Goal: Task Accomplishment & Management: Manage account settings

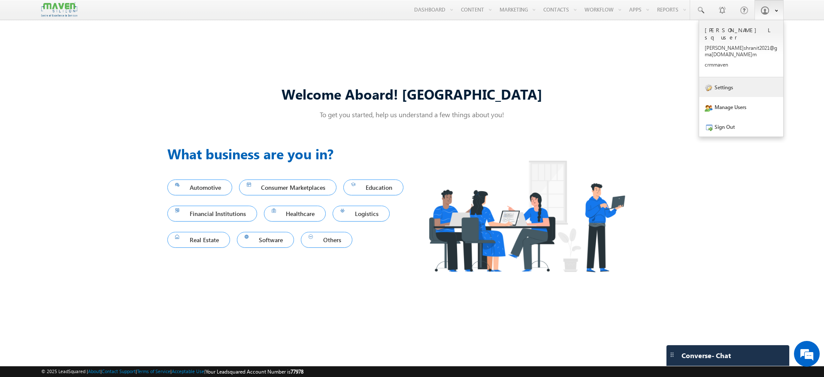
click at [745, 77] on link "Settings" at bounding box center [741, 87] width 84 height 20
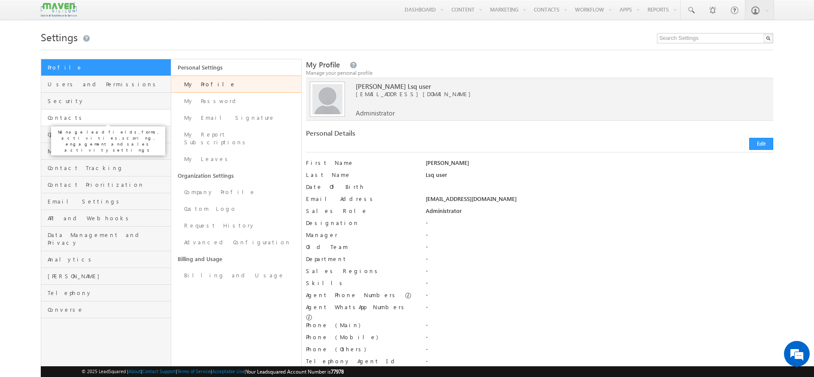
click at [99, 116] on span "Contacts" at bounding box center [108, 118] width 121 height 8
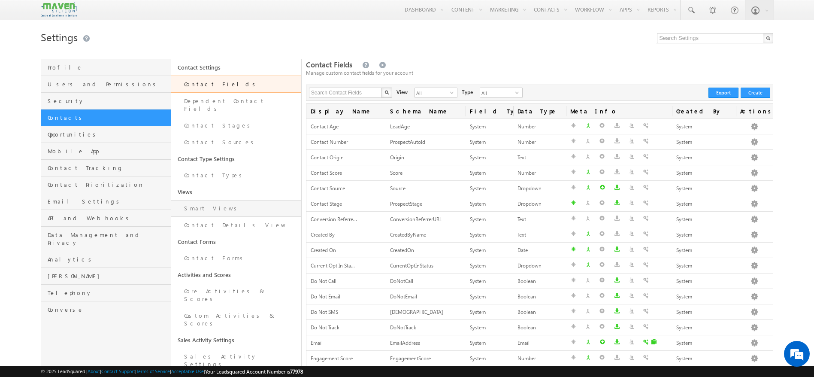
click at [223, 201] on link "Smart Views" at bounding box center [236, 208] width 130 height 17
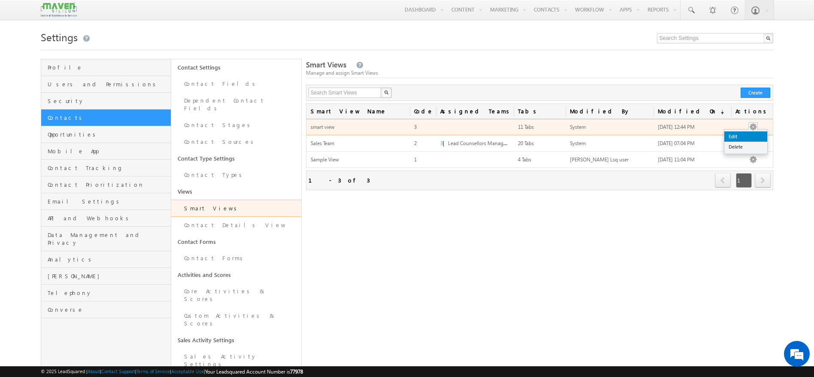
click at [739, 134] on link "Edit" at bounding box center [745, 136] width 43 height 10
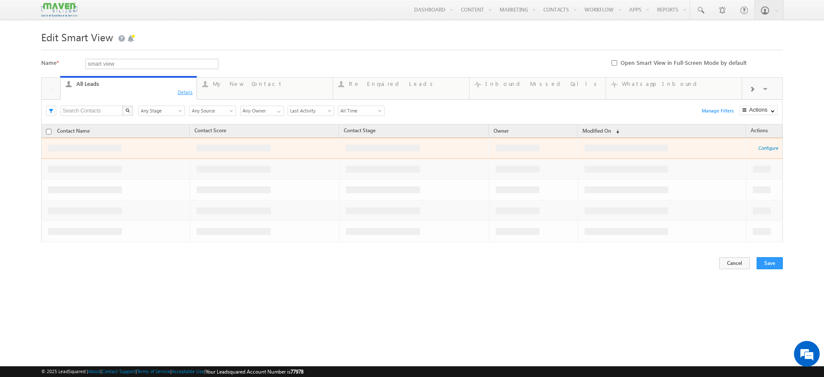
click at [193, 91] on div "Details" at bounding box center [185, 92] width 16 height 8
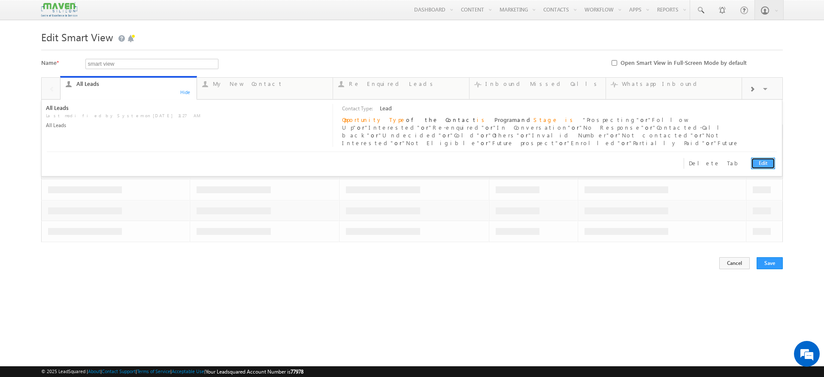
click at [761, 160] on link "Edit" at bounding box center [763, 163] width 24 height 12
type input "All Leads"
type textarea "All Leads"
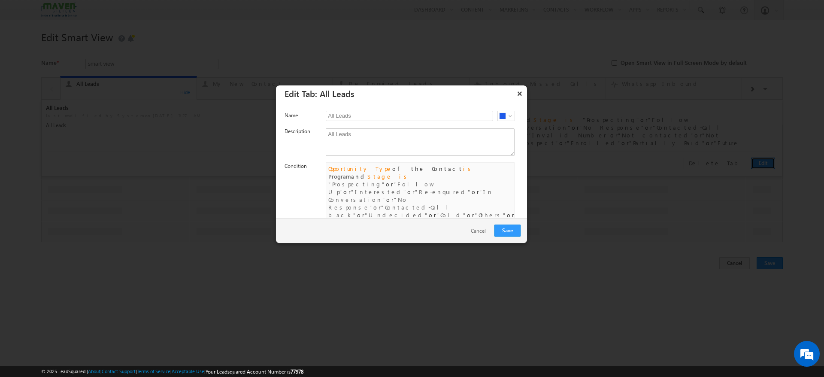
scroll to position [13, 0]
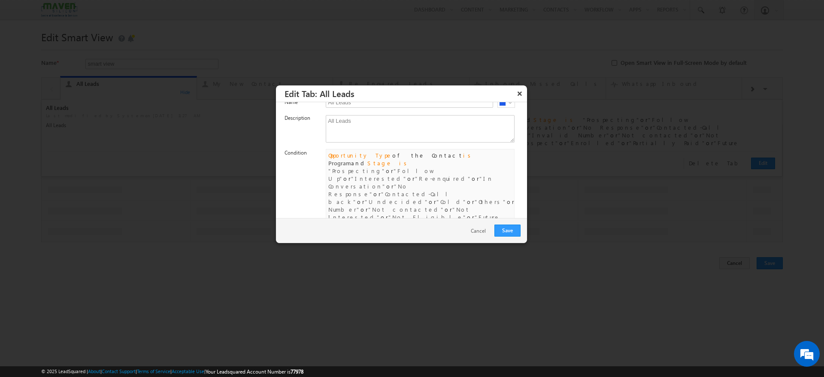
click at [346, 248] on link "Clear" at bounding box center [351, 251] width 11 height 6
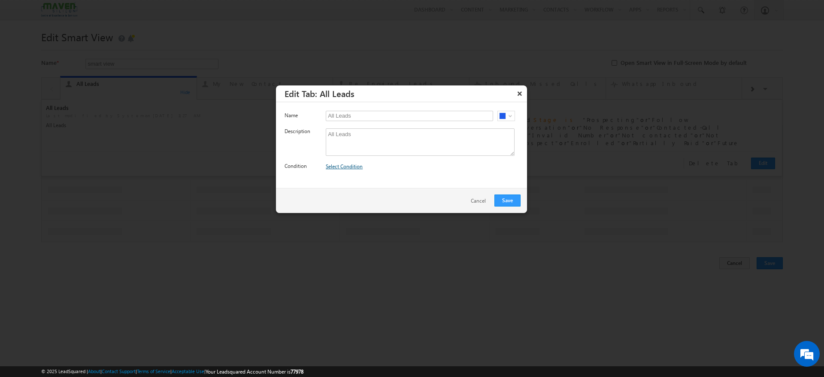
click at [342, 165] on link "Select Condition" at bounding box center [344, 166] width 37 height 6
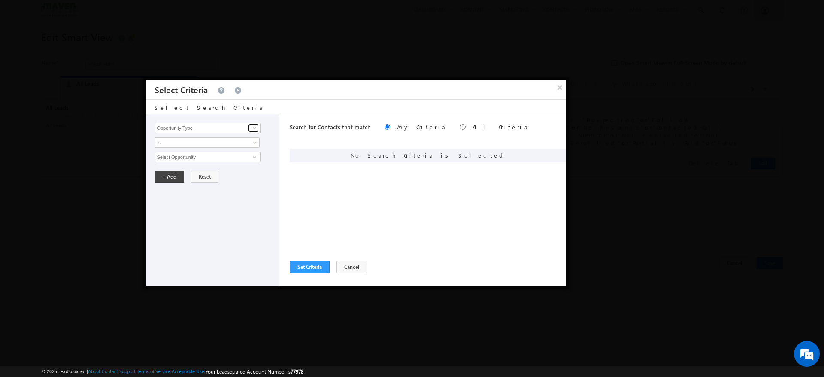
click at [254, 127] on span at bounding box center [254, 127] width 7 height 7
click at [181, 146] on link "Contact Origin" at bounding box center [207, 146] width 106 height 10
type input "Contact Origin"
click at [179, 157] on input "text" at bounding box center [207, 157] width 106 height 10
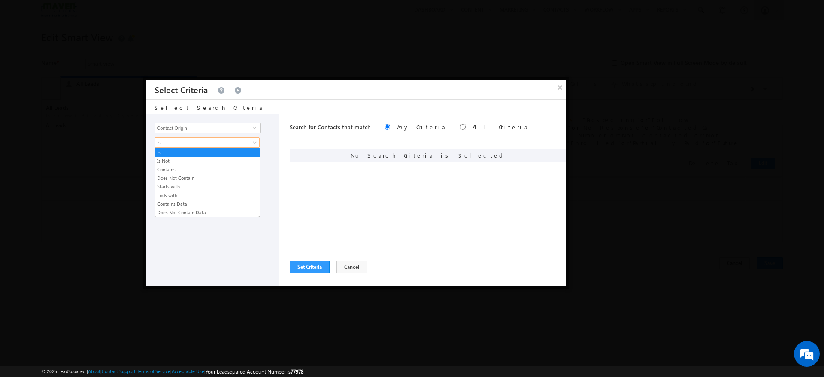
click at [179, 142] on span "Is" at bounding box center [201, 143] width 93 height 8
click at [175, 200] on link "Contains Data" at bounding box center [207, 204] width 105 height 8
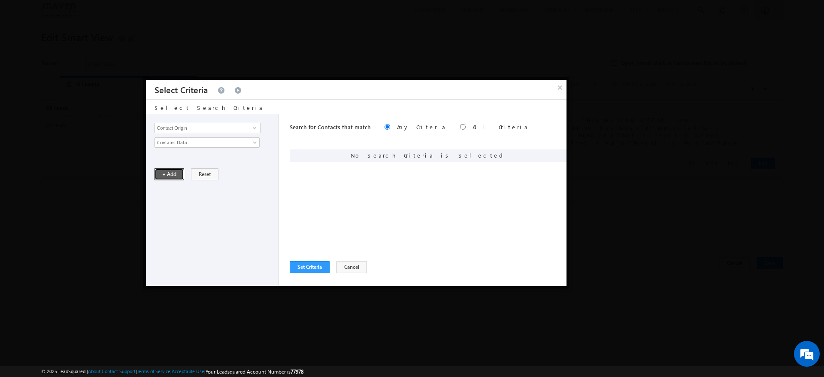
click at [172, 172] on button "+ Add" at bounding box center [169, 174] width 30 height 12
click at [302, 264] on button "Set Criteria" at bounding box center [310, 267] width 40 height 12
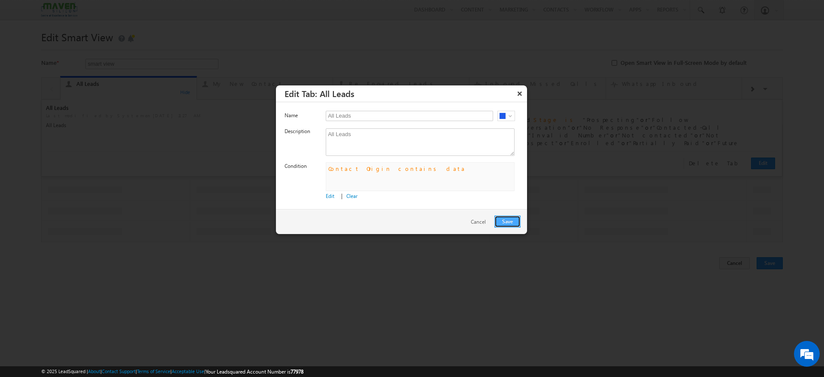
click at [505, 216] on button "Save" at bounding box center [507, 221] width 26 height 12
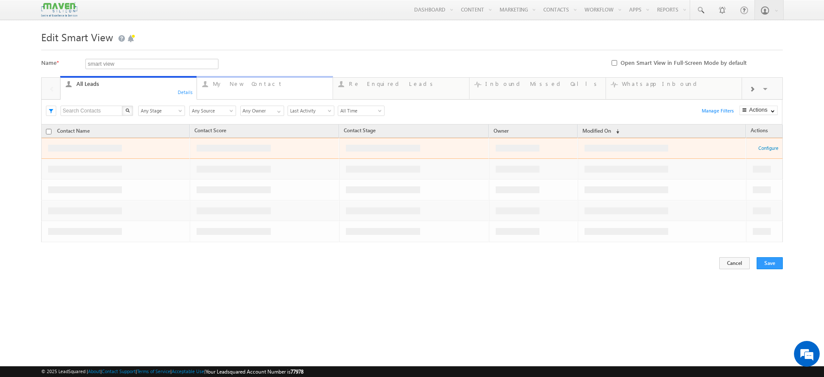
click at [257, 96] on link "My New Contact ... Details" at bounding box center [265, 87] width 137 height 23
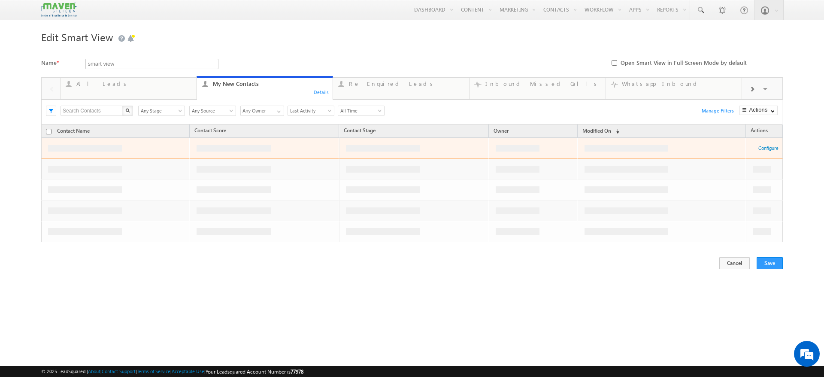
click at [324, 93] on div "Details" at bounding box center [321, 92] width 16 height 8
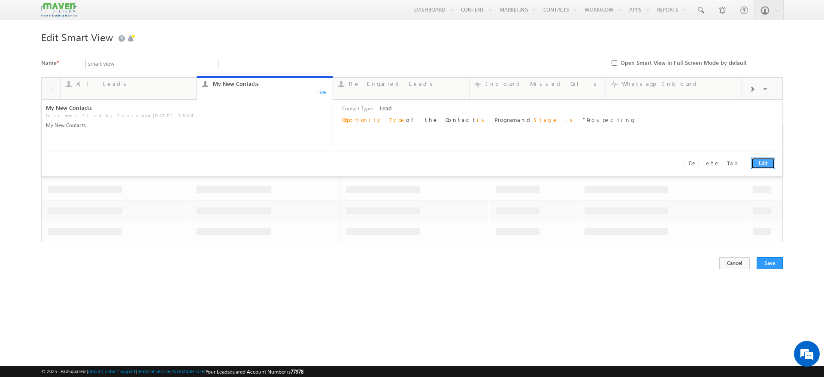
click at [766, 161] on link "Edit" at bounding box center [763, 163] width 24 height 12
type input "My New Leads"
type textarea "My New Leads"
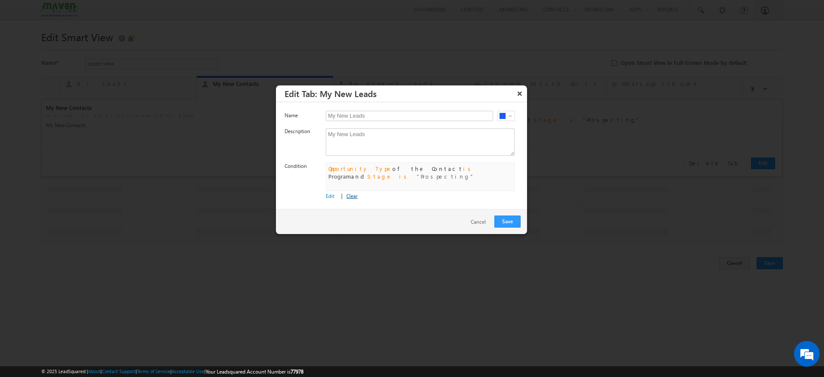
click at [348, 195] on link "Clear" at bounding box center [351, 196] width 11 height 6
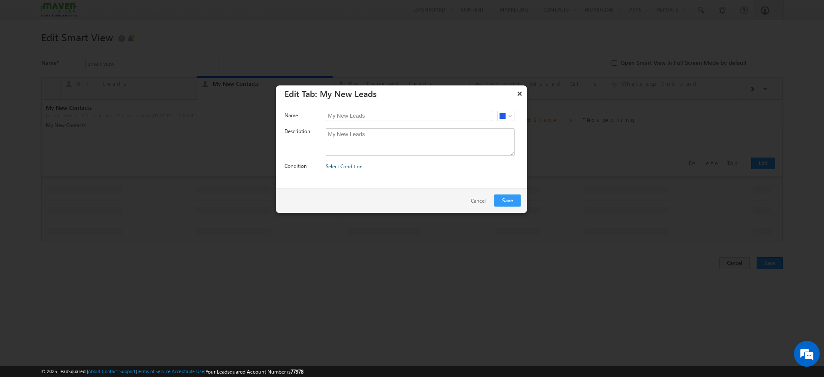
click at [334, 163] on link "Select Condition" at bounding box center [344, 166] width 37 height 6
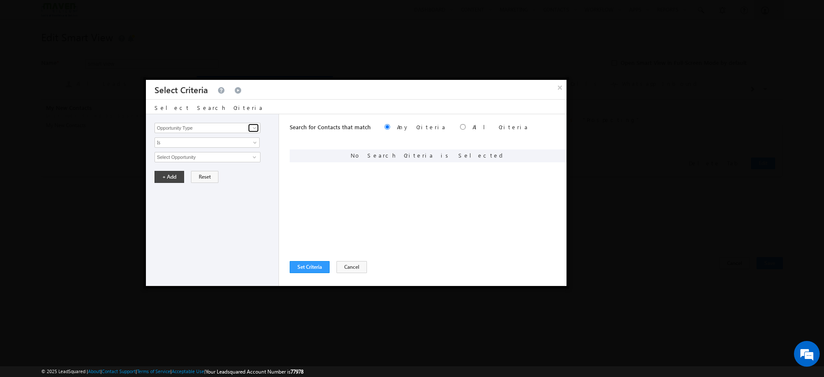
click at [253, 125] on span at bounding box center [254, 127] width 7 height 7
click at [204, 151] on link "Created On" at bounding box center [207, 155] width 106 height 10
type input "Created On"
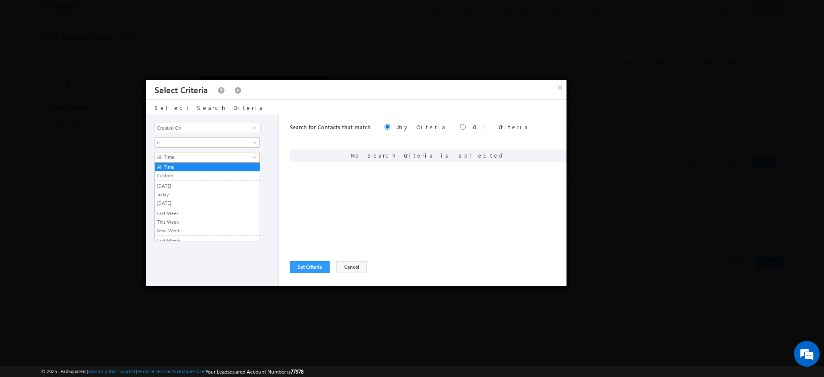
click at [201, 157] on span "All Time" at bounding box center [201, 157] width 93 height 8
click at [174, 191] on link "Today" at bounding box center [207, 195] width 105 height 8
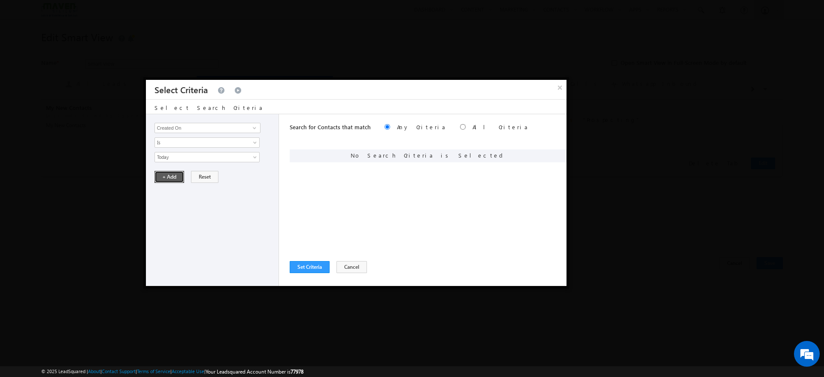
click at [163, 174] on button "+ Add" at bounding box center [169, 177] width 30 height 12
click at [309, 262] on button "Set Criteria" at bounding box center [310, 267] width 40 height 12
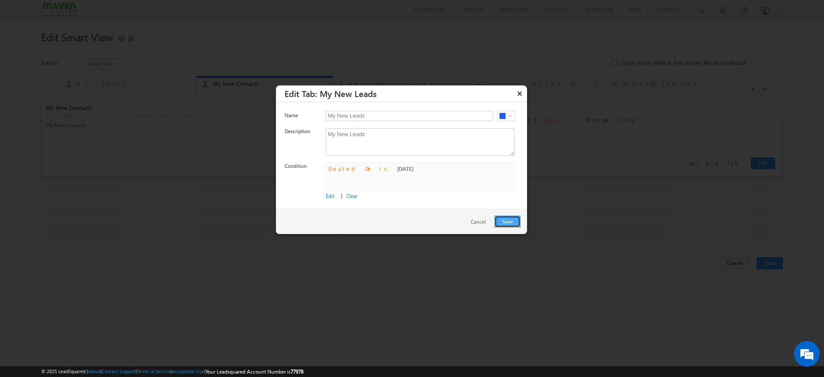
click at [509, 219] on button "Save" at bounding box center [507, 221] width 26 height 12
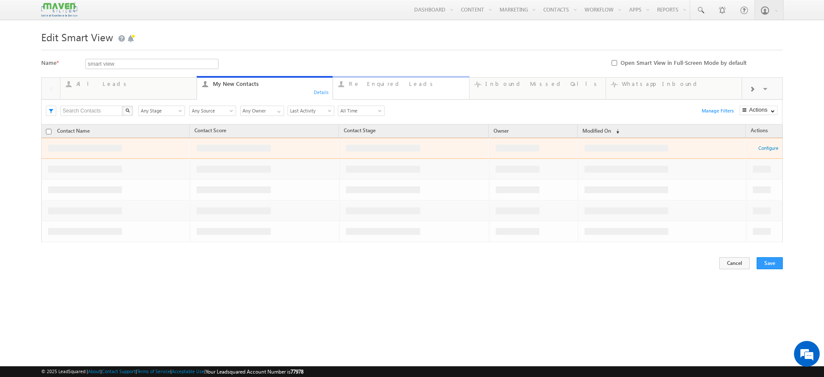
click at [394, 95] on link "Re Enquired Leads ... Details" at bounding box center [401, 87] width 137 height 23
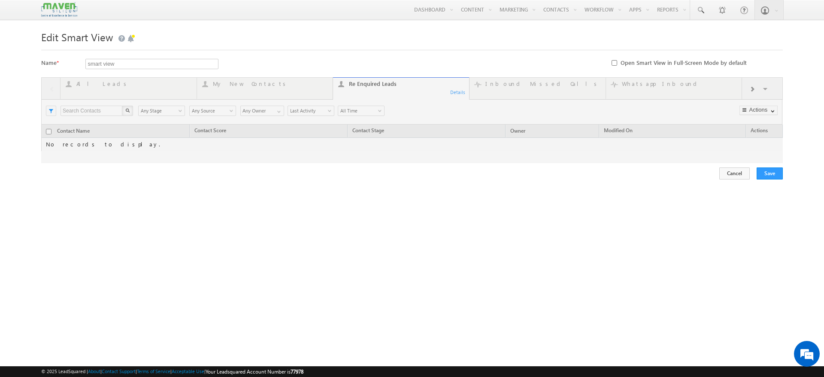
click at [457, 94] on div at bounding box center [411, 120] width 741 height 86
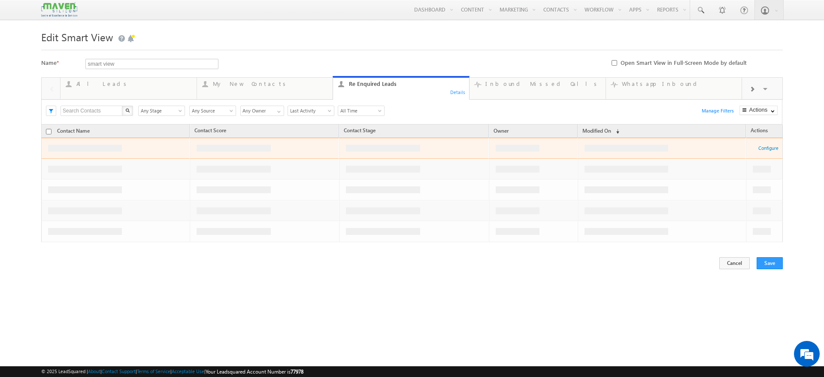
click at [457, 93] on div "Details" at bounding box center [458, 92] width 16 height 8
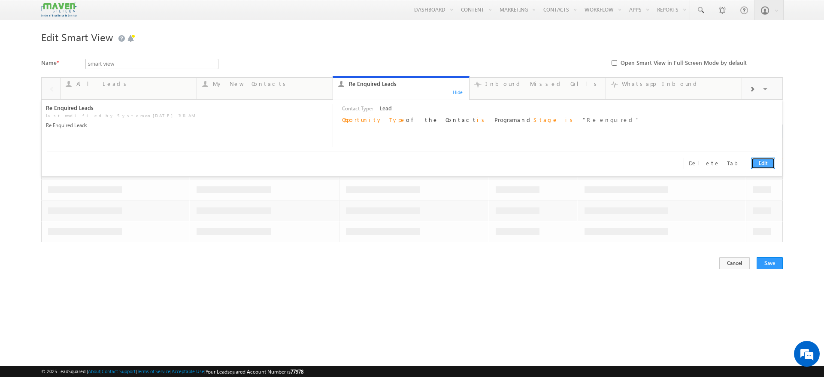
click at [760, 159] on link "Edit" at bounding box center [763, 163] width 24 height 12
type input "Re Enquired Leads"
type textarea "Re Enquired Leads"
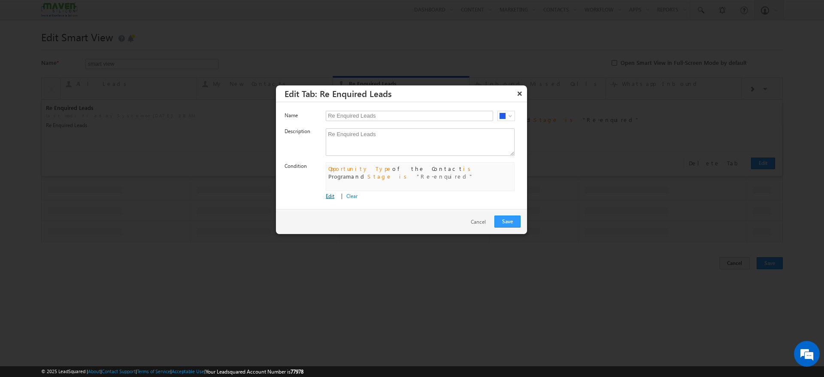
click at [328, 193] on link "Edit" at bounding box center [330, 196] width 9 height 6
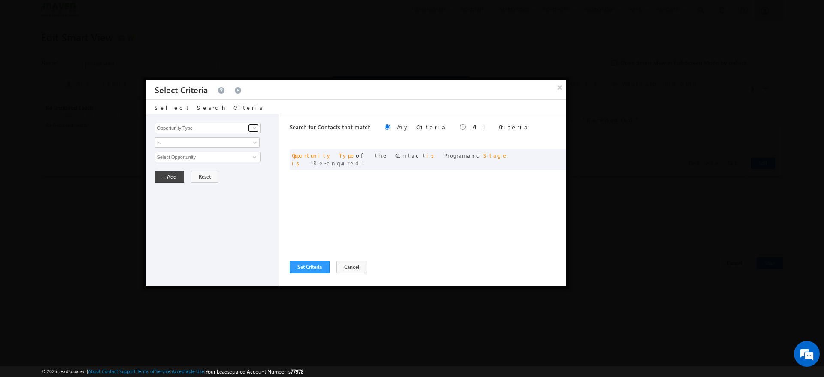
click at [257, 130] on span at bounding box center [254, 127] width 7 height 7
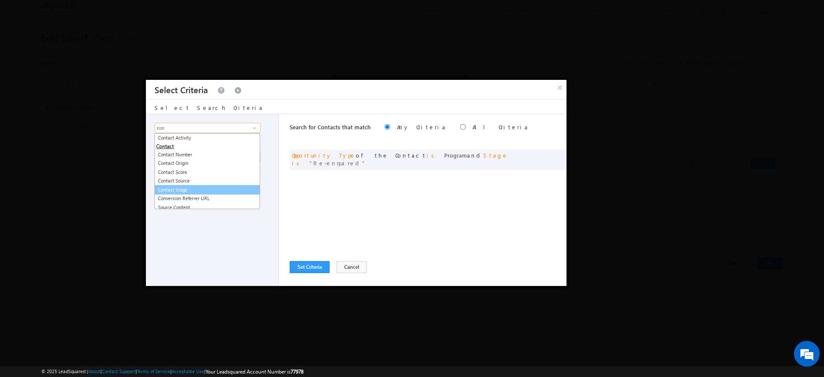
click at [172, 188] on link "Contact Stage" at bounding box center [207, 190] width 106 height 10
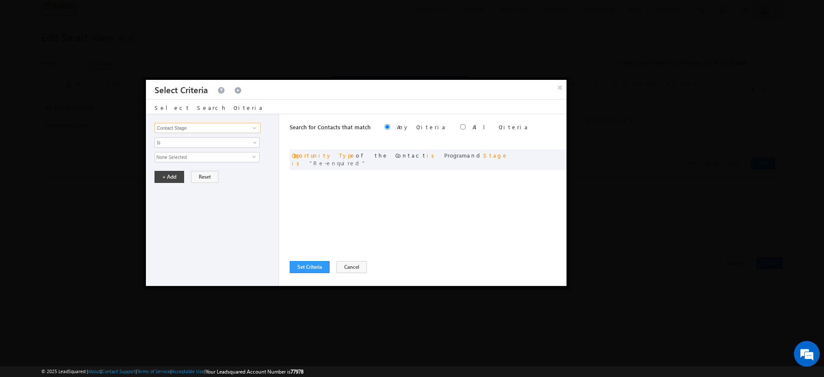
type input "Contact Stage"
click at [256, 158] on span "select" at bounding box center [255, 156] width 7 height 4
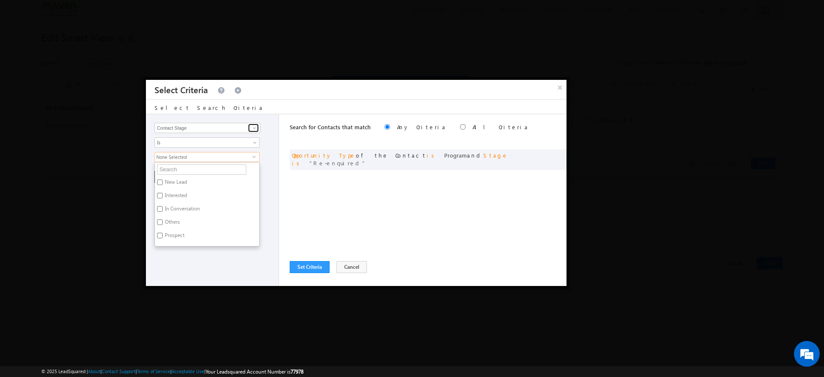
click at [254, 126] on span at bounding box center [254, 127] width 7 height 7
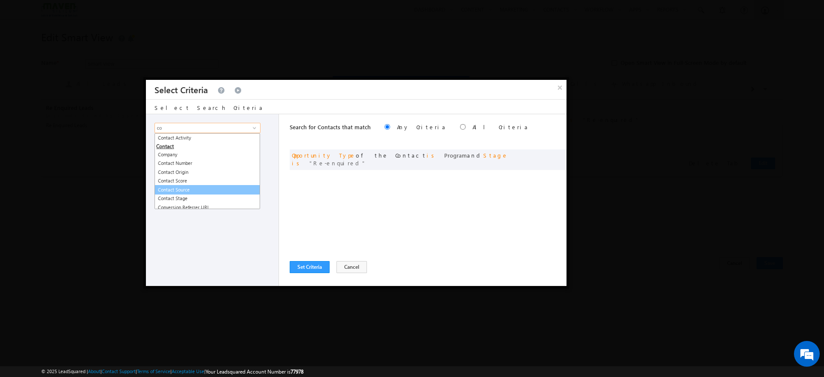
type input "c"
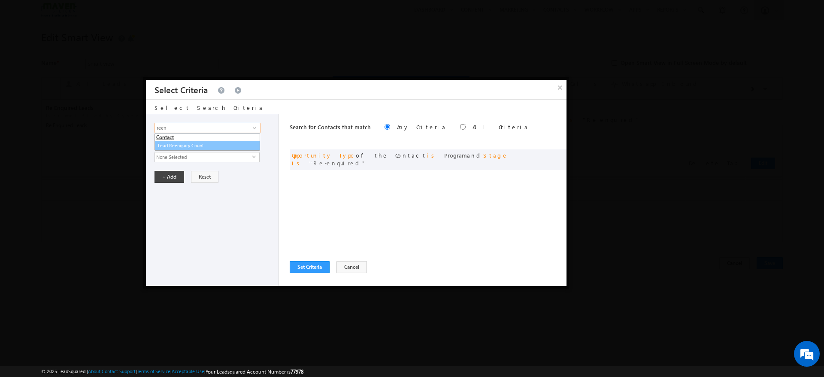
click at [188, 143] on link "Lead Reenquiry Count" at bounding box center [207, 146] width 106 height 10
type input "Lead Reenquiry Count"
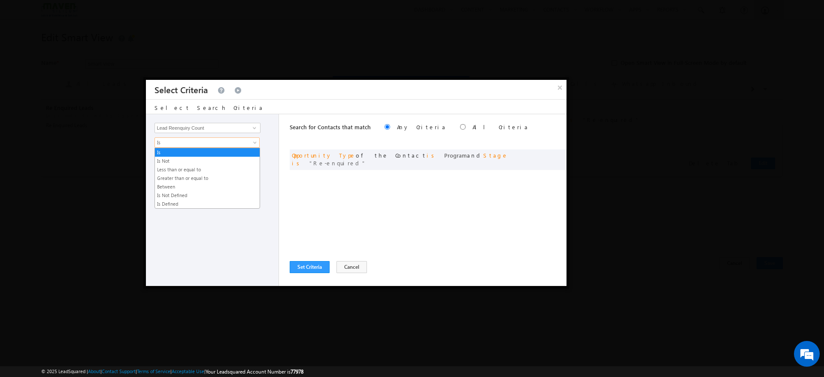
click at [206, 143] on span "Is" at bounding box center [201, 143] width 93 height 8
click at [188, 176] on link "Greater than or equal to" at bounding box center [207, 178] width 105 height 8
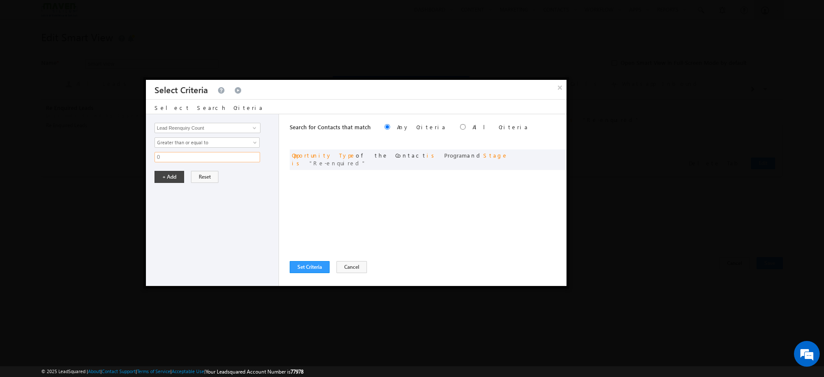
click at [182, 158] on input "0" at bounding box center [207, 157] width 106 height 10
type input "1"
click at [166, 180] on button "+ Add" at bounding box center [169, 177] width 30 height 12
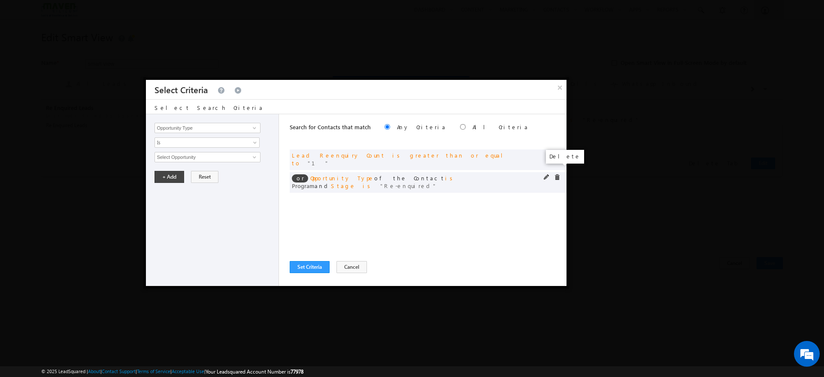
click at [555, 174] on span at bounding box center [557, 177] width 6 height 6
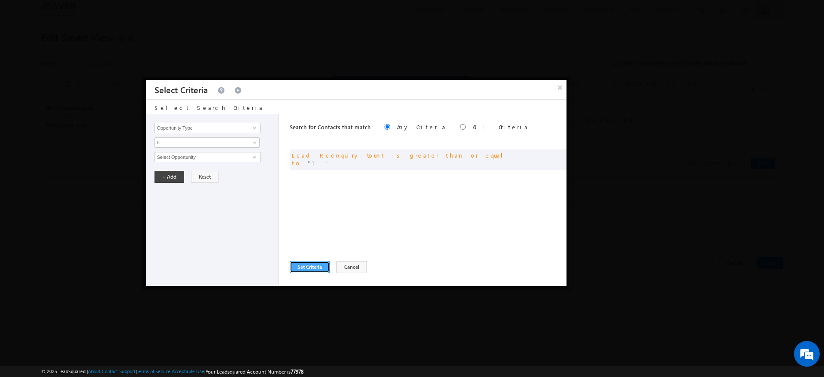
click at [302, 266] on button "Set Criteria" at bounding box center [310, 267] width 40 height 12
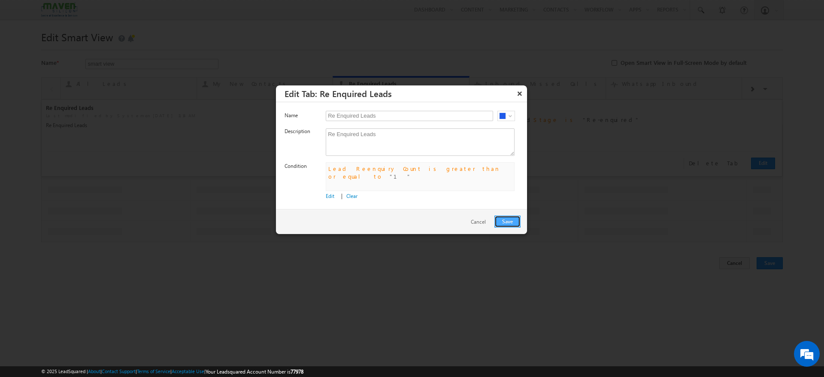
click at [506, 219] on button "Save" at bounding box center [507, 221] width 26 height 12
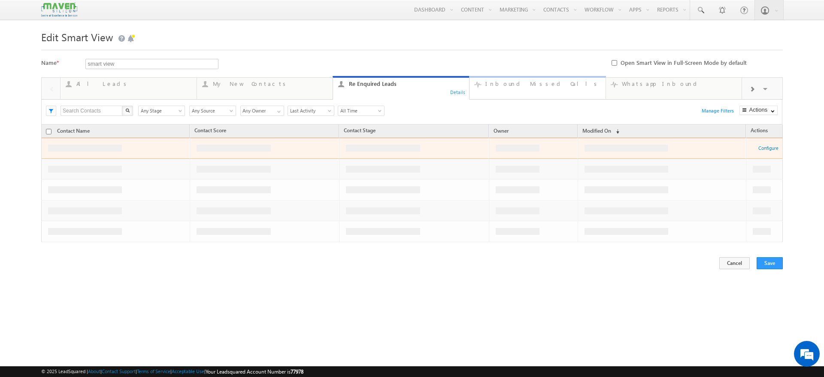
drag, startPoint x: 530, startPoint y: 100, endPoint x: 524, endPoint y: 90, distance: 11.3
click at [524, 90] on div "All Leads 3,242 Details My New Contacts 18 Details Re Enquired Leads 217 Detail…" at bounding box center [411, 164] width 741 height 175
click at [524, 90] on link "Inbound Missed Calls ... Details" at bounding box center [537, 87] width 137 height 23
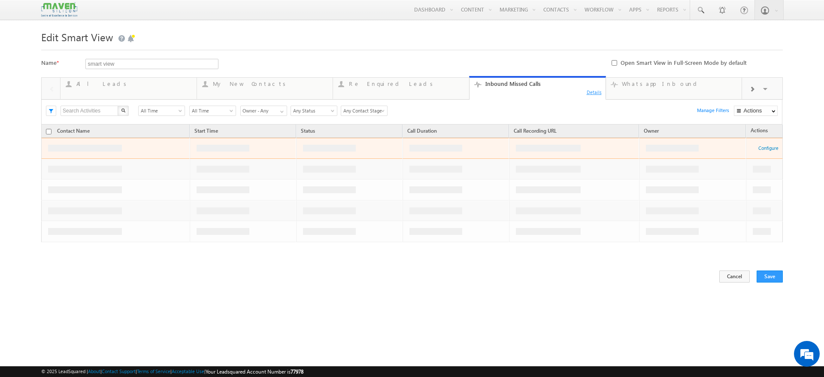
click at [596, 92] on div "Details" at bounding box center [594, 92] width 16 height 8
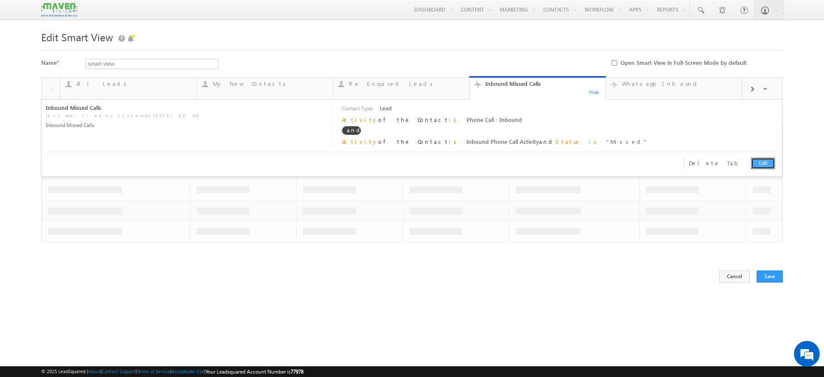
click at [763, 161] on link "Edit" at bounding box center [763, 163] width 24 height 12
type input "Inbound Missed Calls"
type textarea "Inbound Missed Calls"
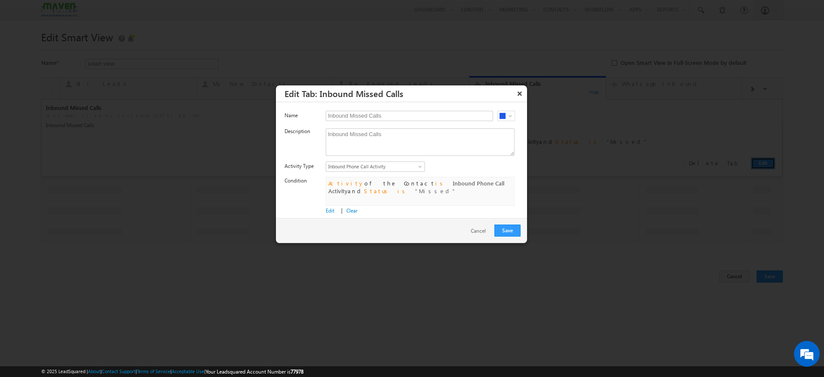
scroll to position [5, 0]
click at [517, 94] on button "×" at bounding box center [520, 93] width 14 height 15
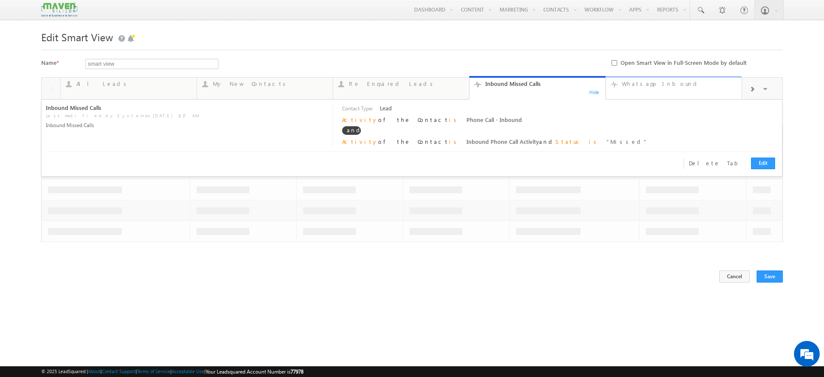
click at [701, 96] on link "Whatsapp Inbound ... Details" at bounding box center [673, 87] width 137 height 23
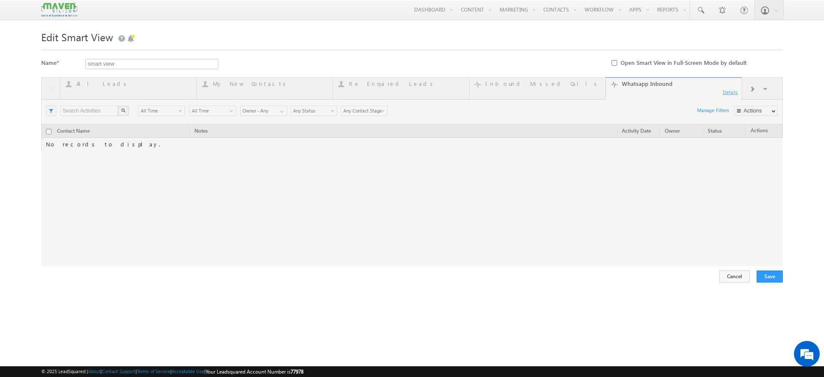
click at [734, 91] on div "All Leads 3,242 Details My New Contacts 18 Details Re Enquired Leads 217 Detail…" at bounding box center [411, 171] width 741 height 189
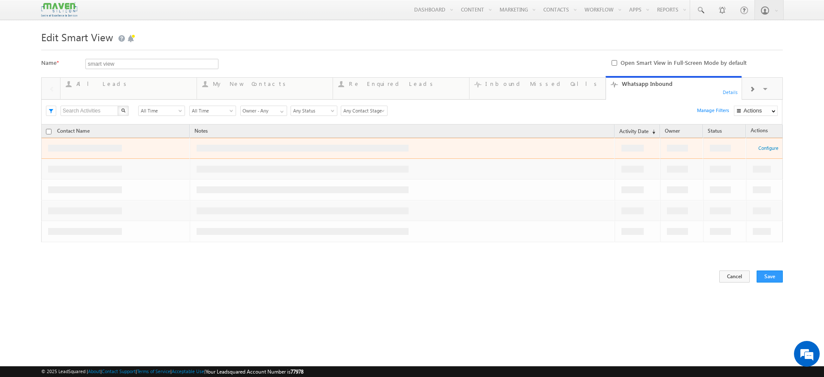
click at [754, 90] on span at bounding box center [751, 89] width 5 height 7
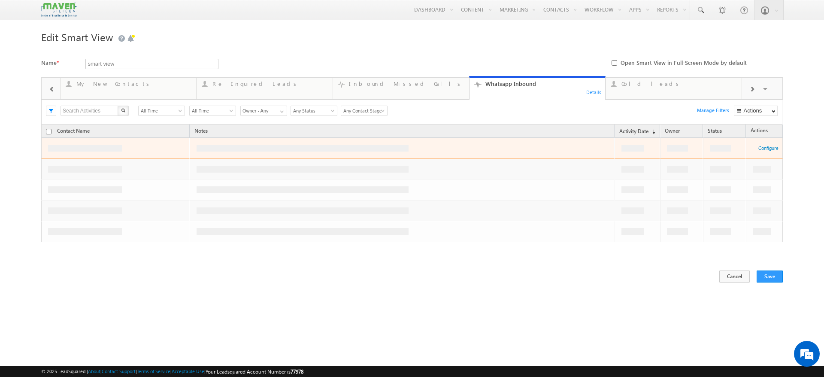
click at [754, 90] on span at bounding box center [751, 89] width 5 height 7
click at [458, 95] on div "Details" at bounding box center [457, 92] width 16 height 8
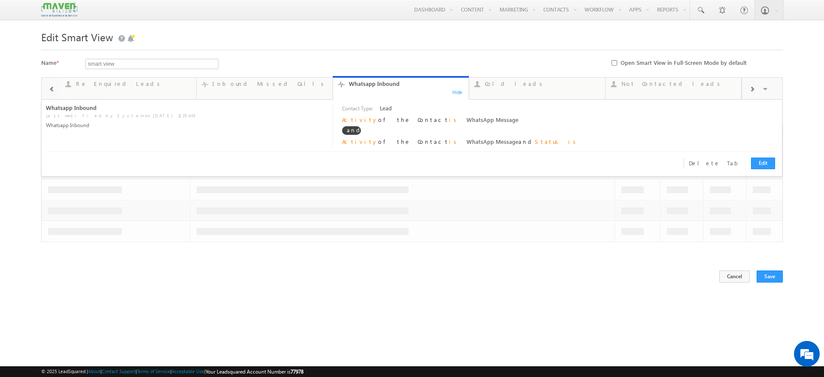
scroll to position [1, 0]
click at [757, 163] on link "Edit" at bounding box center [763, 163] width 24 height 12
type input "Whatsapp Inbound"
type textarea "Whatsapp Inbound"
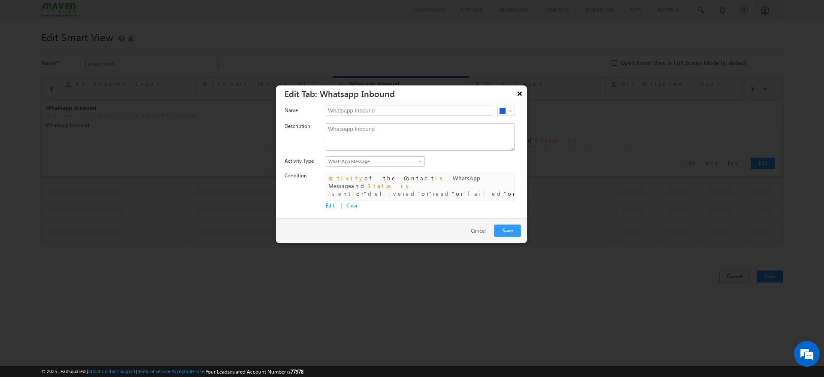
click at [518, 92] on button "×" at bounding box center [520, 93] width 14 height 15
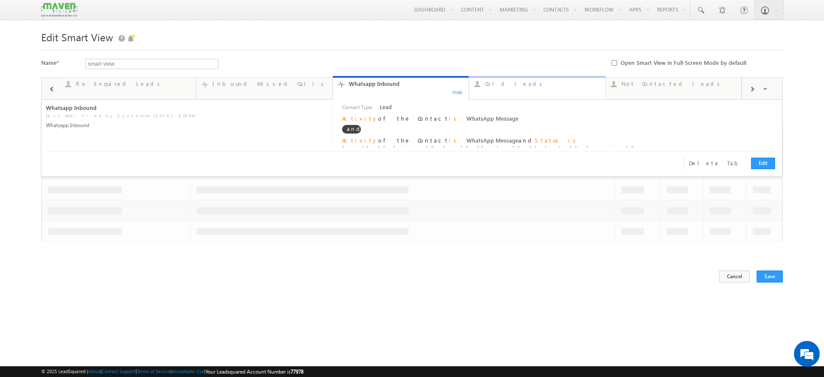
click at [525, 95] on link "Cold leads ... Details" at bounding box center [537, 87] width 137 height 23
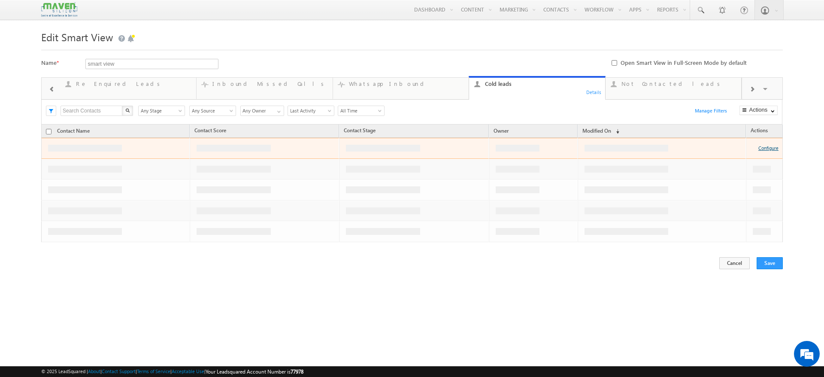
click at [766, 146] on link "Configure" at bounding box center [768, 148] width 20 height 6
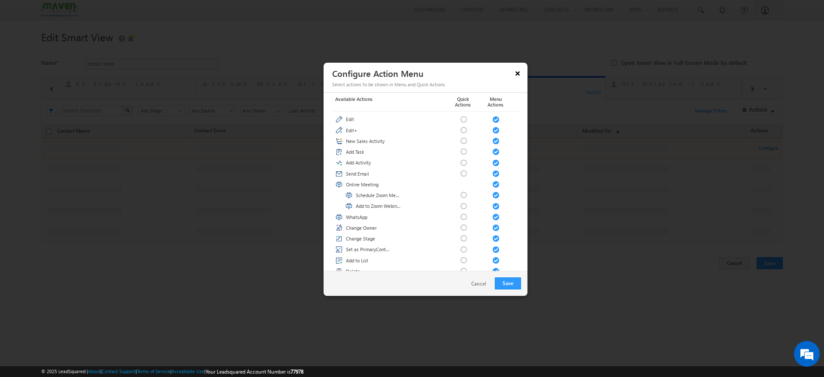
click at [520, 74] on button "×" at bounding box center [518, 73] width 14 height 15
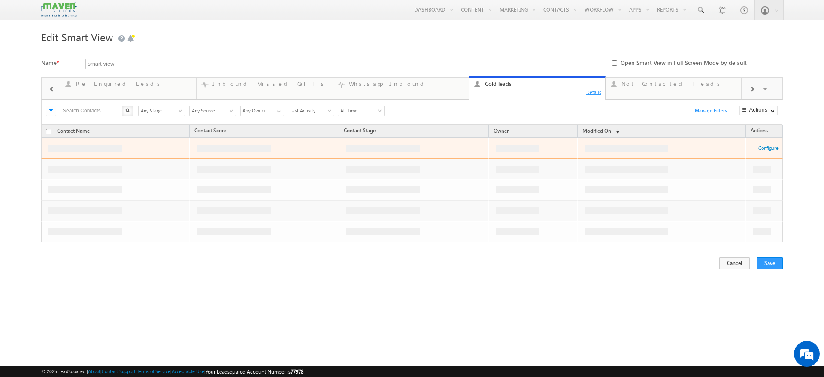
click at [591, 90] on div "Details" at bounding box center [594, 92] width 16 height 8
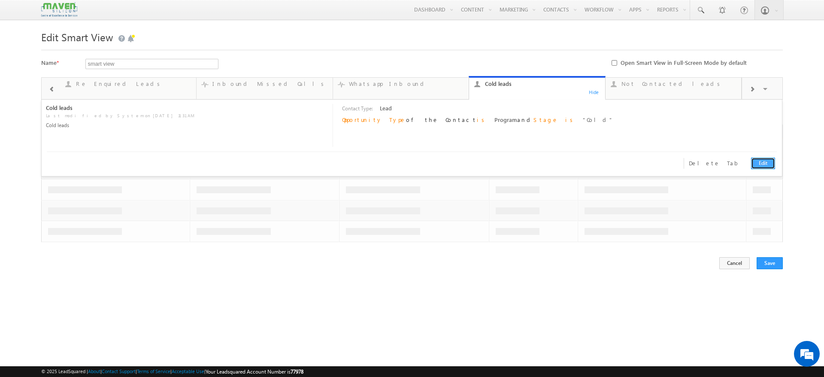
click at [763, 160] on link "Edit" at bounding box center [763, 163] width 24 height 12
type input "Cold leads"
type textarea "Cold leads"
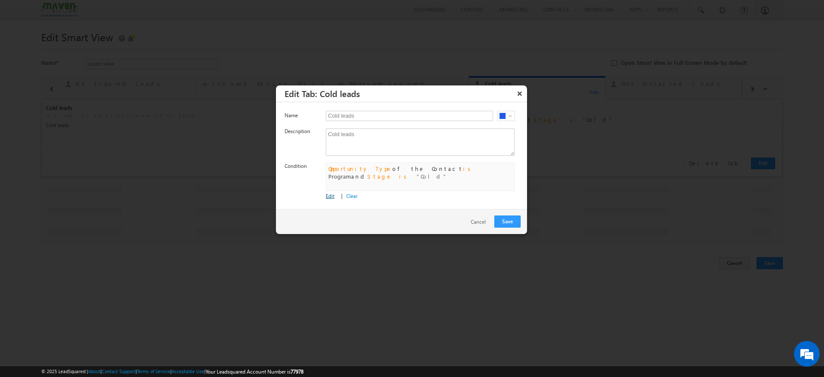
click at [327, 193] on link "Edit" at bounding box center [330, 196] width 9 height 6
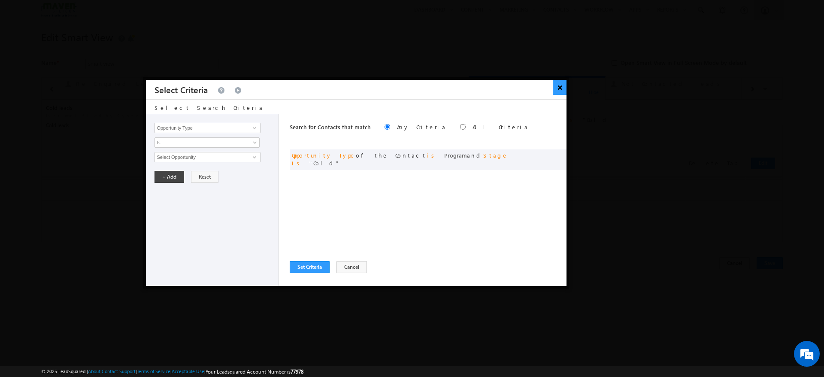
click at [556, 86] on button "×" at bounding box center [560, 87] width 14 height 15
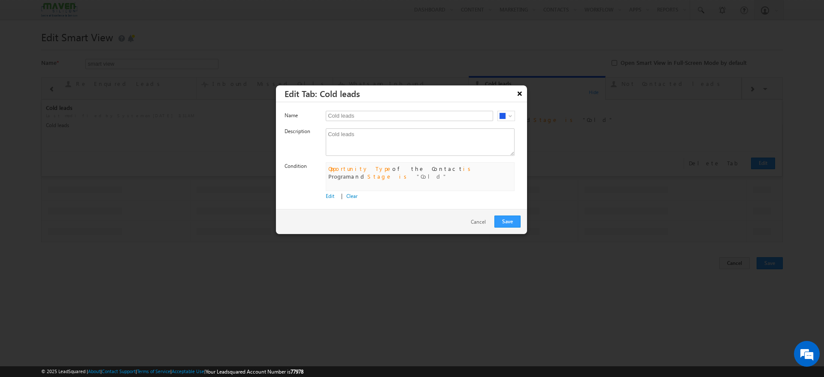
click at [522, 96] on button "×" at bounding box center [520, 93] width 14 height 15
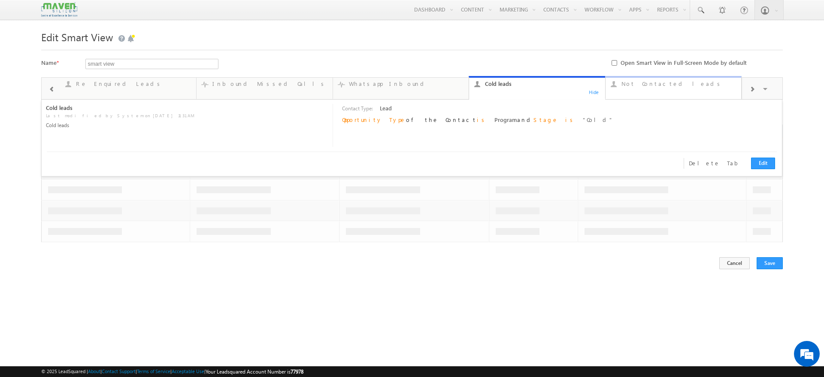
click at [659, 91] on link "Not Contacted leads ... Details" at bounding box center [673, 87] width 137 height 23
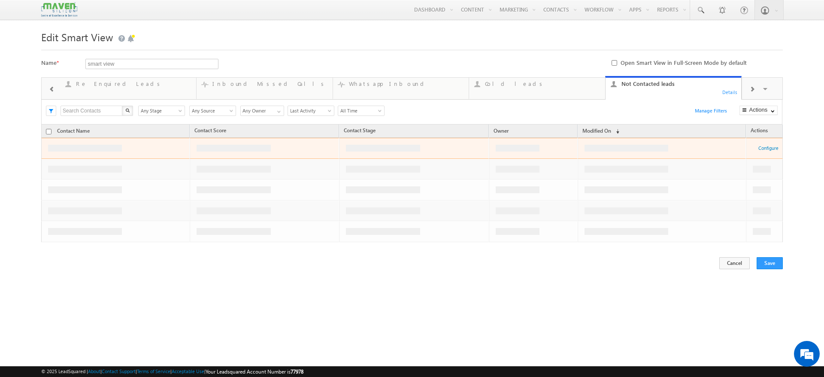
click at [753, 89] on span at bounding box center [751, 89] width 5 height 7
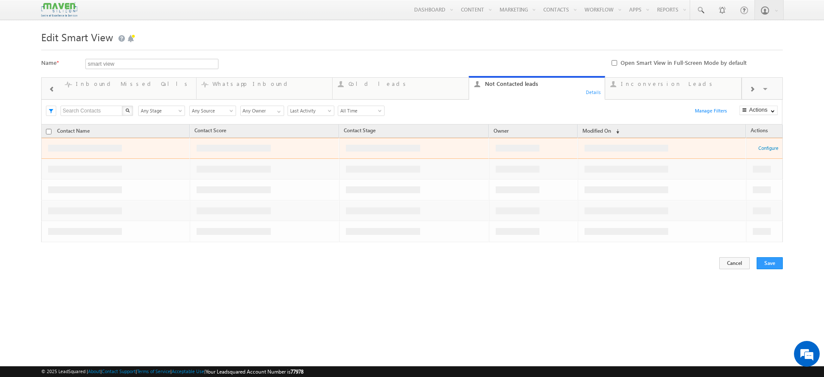
click at [753, 89] on span at bounding box center [751, 89] width 5 height 7
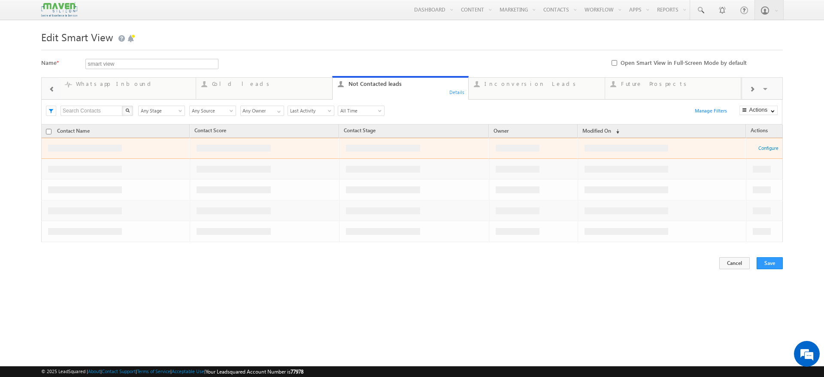
click at [466, 91] on link "Not Contacted leads 0 Details" at bounding box center [400, 88] width 137 height 24
click at [449, 92] on div "Details" at bounding box center [457, 92] width 16 height 8
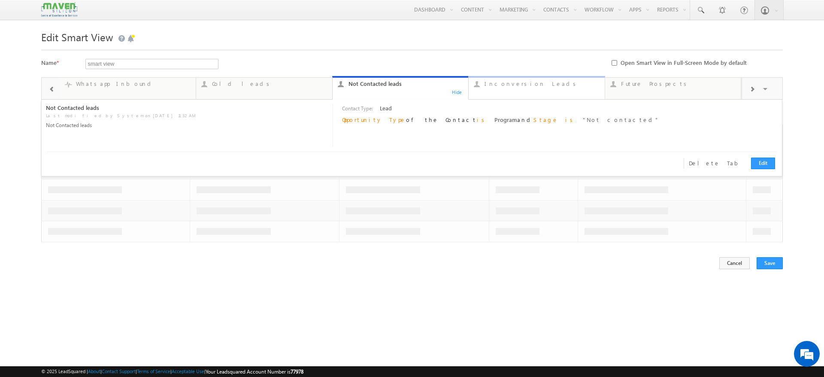
click at [555, 90] on link "Inconversion Leads ... Details" at bounding box center [536, 87] width 137 height 23
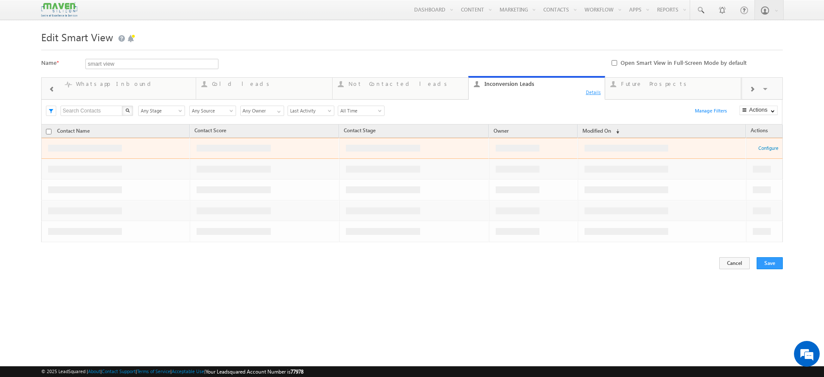
click at [591, 94] on div "Details" at bounding box center [593, 92] width 16 height 8
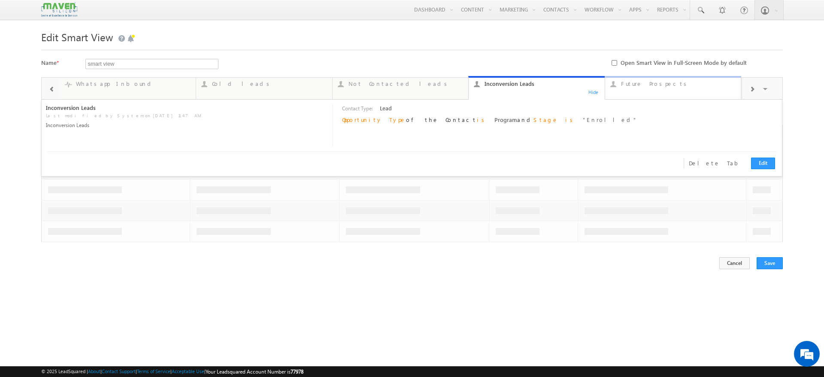
click at [666, 98] on link "Future Prospects ... Details" at bounding box center [673, 87] width 137 height 23
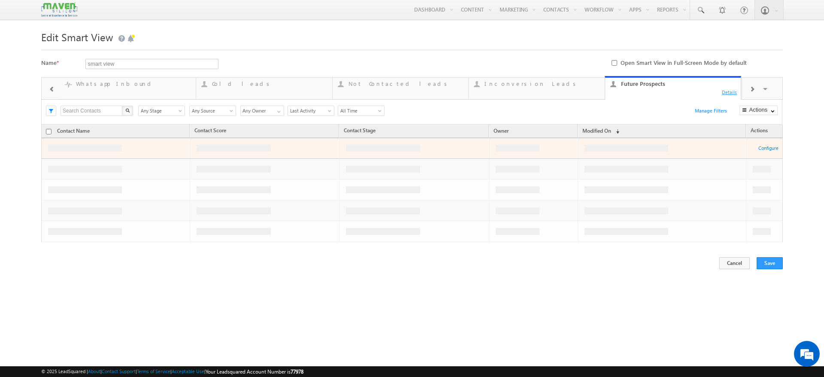
click at [728, 93] on div "Details" at bounding box center [729, 92] width 16 height 8
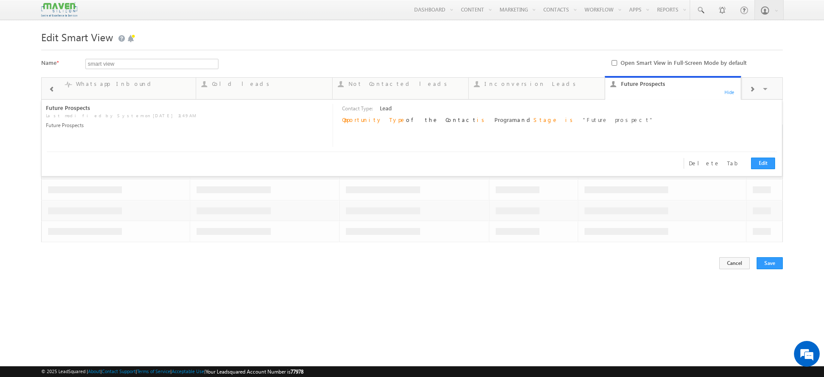
click at [753, 88] on span at bounding box center [751, 89] width 5 height 7
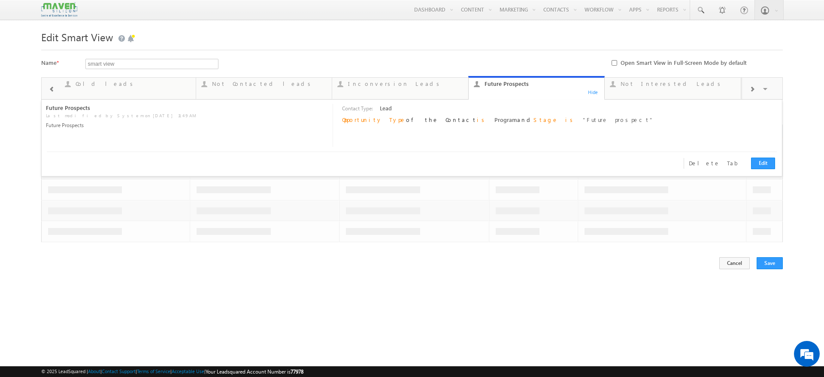
click at [753, 88] on span at bounding box center [751, 89] width 5 height 7
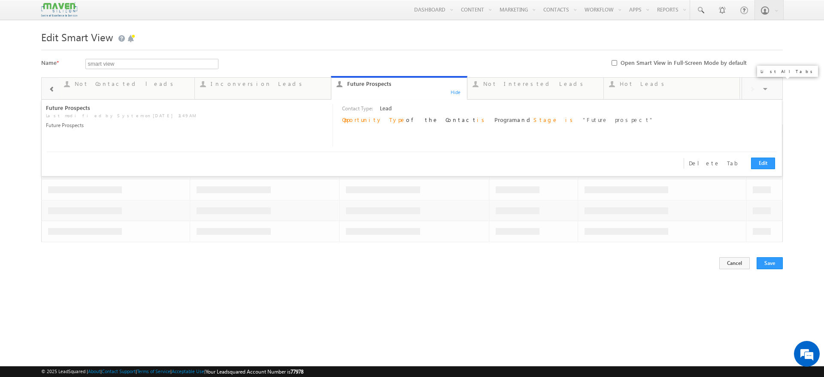
click at [769, 91] on span at bounding box center [766, 90] width 9 height 18
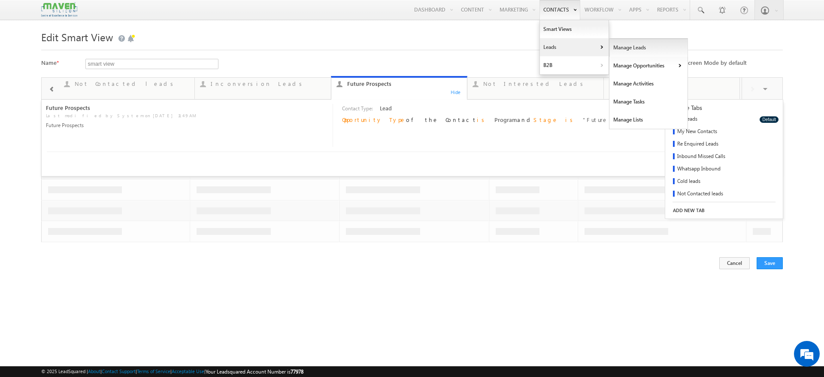
click at [613, 46] on link "Manage Leads" at bounding box center [648, 48] width 79 height 18
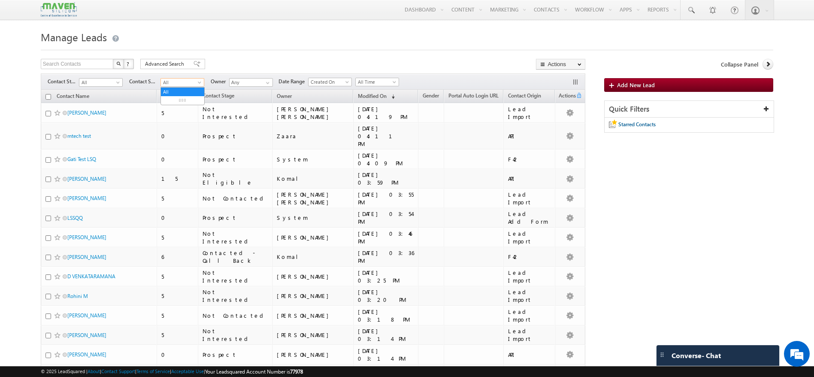
click at [203, 81] on span at bounding box center [200, 84] width 7 height 7
click at [118, 82] on span at bounding box center [118, 84] width 7 height 7
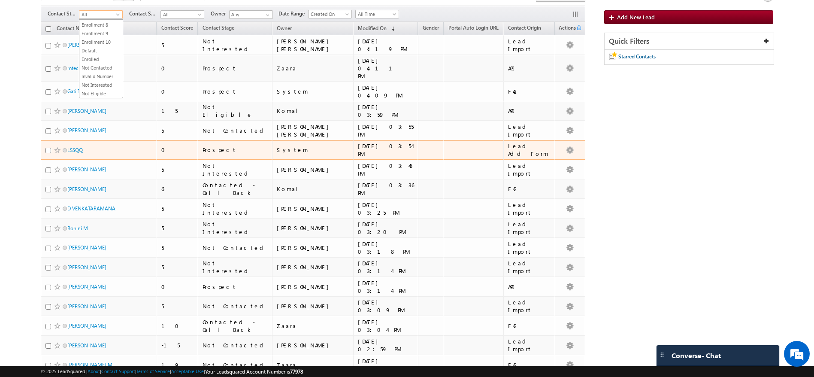
scroll to position [0, 0]
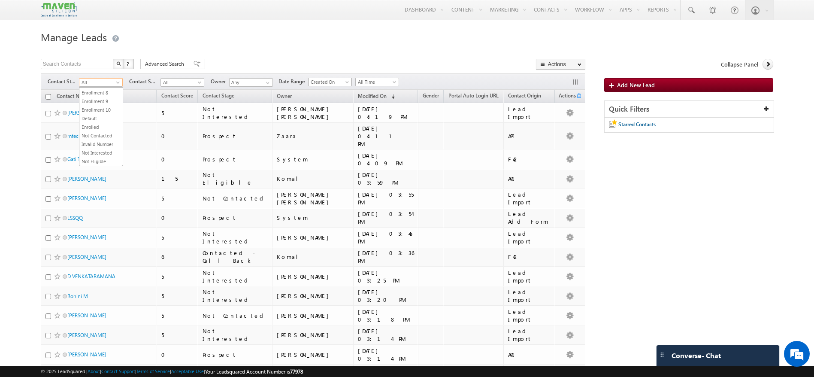
click at [346, 84] on span at bounding box center [348, 83] width 7 height 7
click at [366, 81] on span "All Time" at bounding box center [376, 82] width 41 height 8
click at [266, 79] on link at bounding box center [266, 83] width 11 height 9
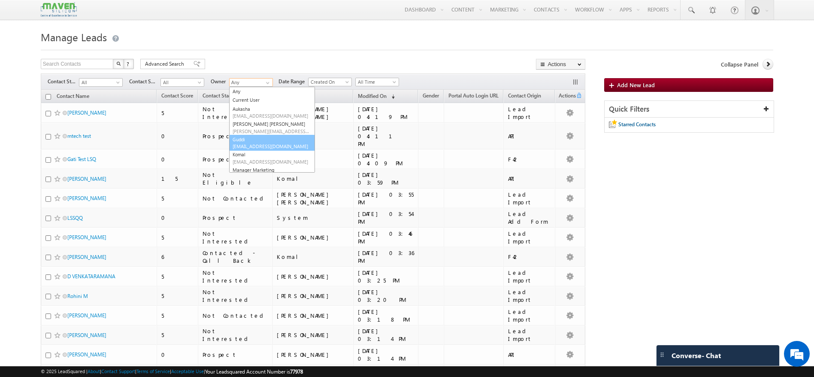
click at [264, 139] on link "Guddi lsq8@maven-silicon.com" at bounding box center [272, 143] width 86 height 16
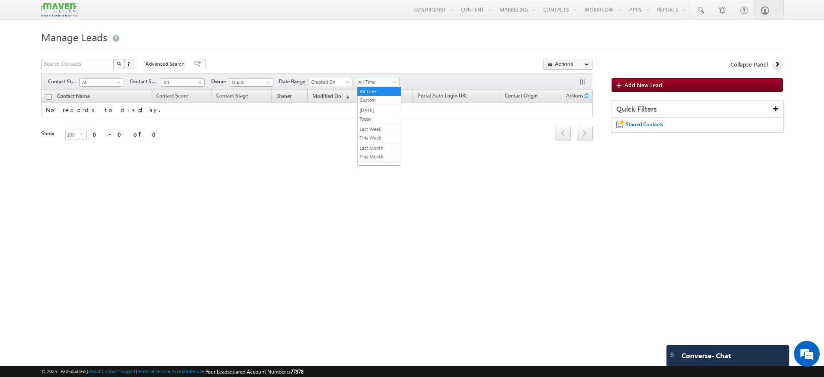
click at [394, 82] on span at bounding box center [395, 83] width 7 height 7
click at [378, 111] on link "[DATE]" at bounding box center [378, 110] width 43 height 8
click at [572, 84] on link "Reset all Filters" at bounding box center [568, 87] width 48 height 10
type input "Any"
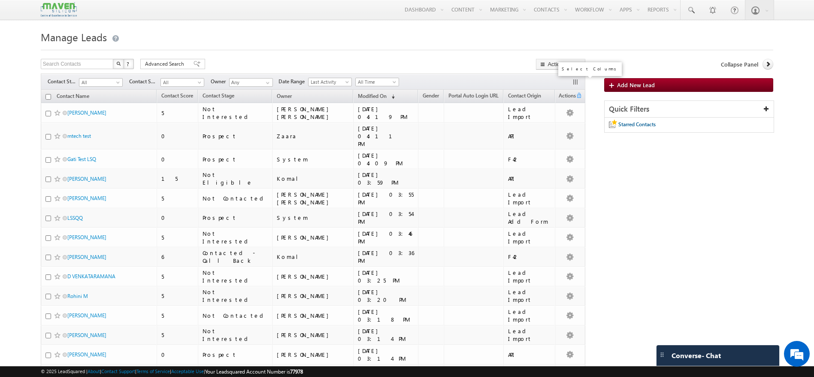
click at [575, 81] on button "button" at bounding box center [576, 83] width 9 height 9
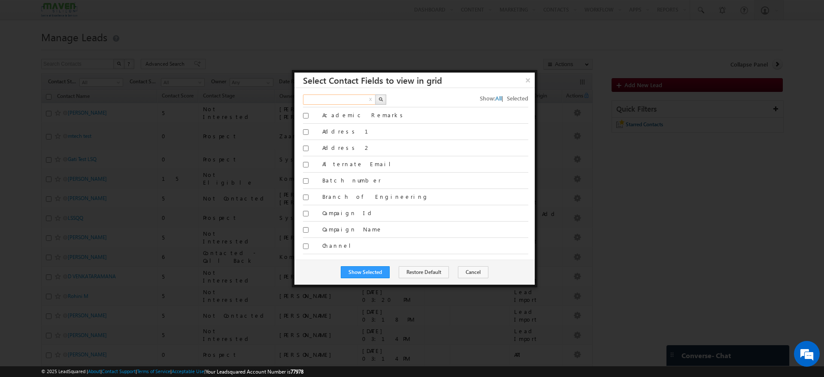
click at [330, 100] on input "text" at bounding box center [339, 99] width 73 height 10
type input "tag"
click at [380, 101] on button "button" at bounding box center [380, 99] width 11 height 10
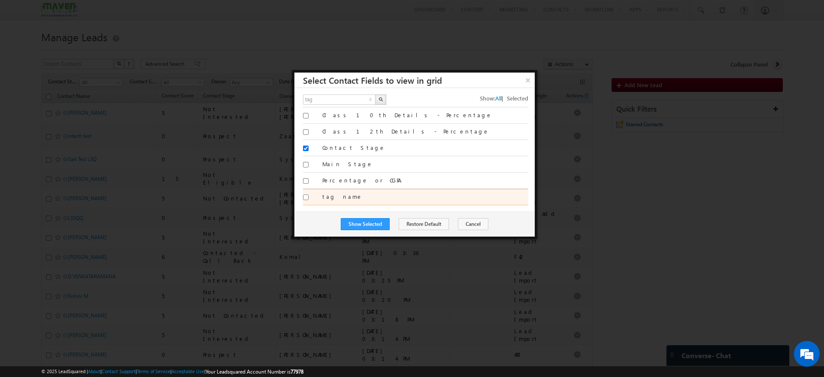
click at [305, 195] on input "tag name" at bounding box center [306, 197] width 6 height 6
checkbox input "true"
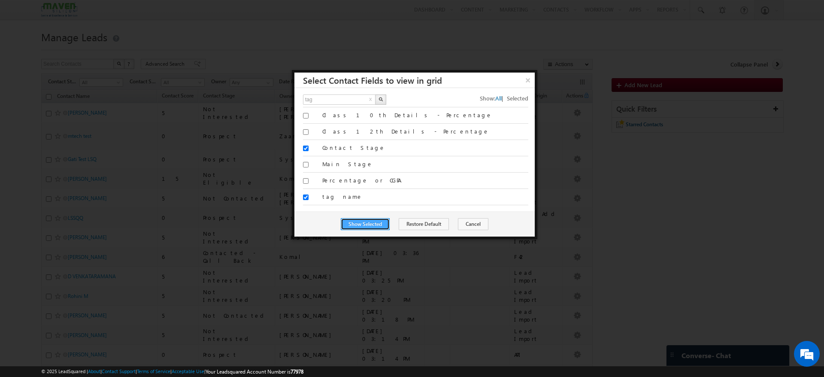
click at [384, 225] on button "Show Selected" at bounding box center [365, 224] width 49 height 12
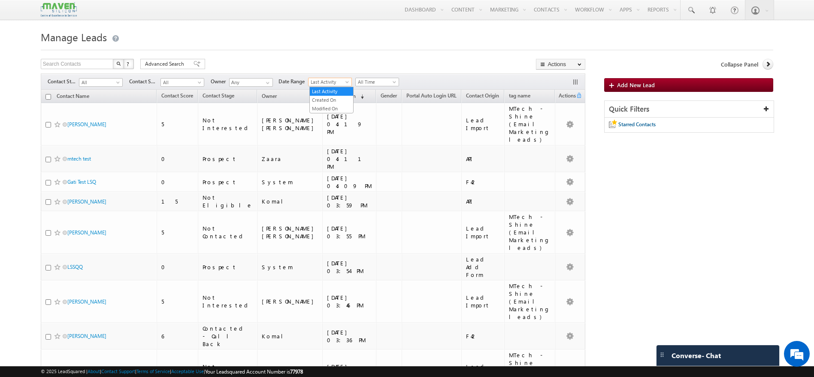
click at [350, 82] on span at bounding box center [348, 83] width 7 height 7
click at [198, 80] on span "All" at bounding box center [181, 83] width 41 height 8
click at [397, 84] on span at bounding box center [395, 83] width 7 height 7
click at [381, 111] on link "[DATE]" at bounding box center [378, 110] width 43 height 8
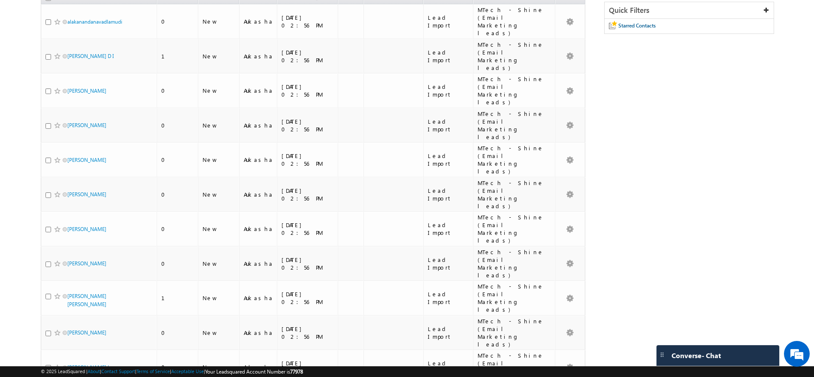
scroll to position [0, 0]
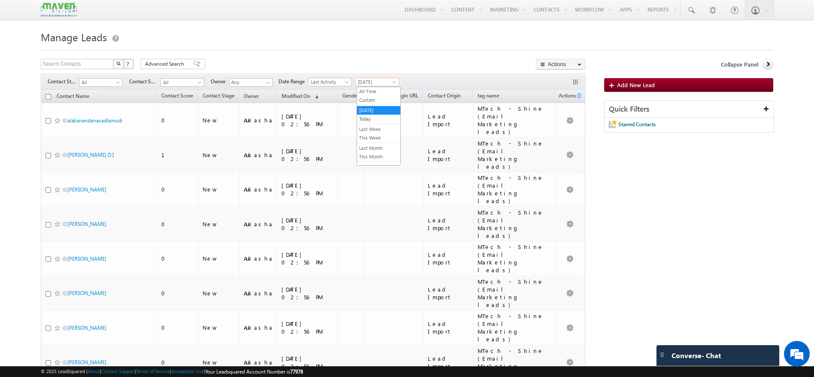
click at [386, 78] on link "[DATE]" at bounding box center [377, 82] width 44 height 9
click at [269, 85] on span at bounding box center [267, 82] width 7 height 7
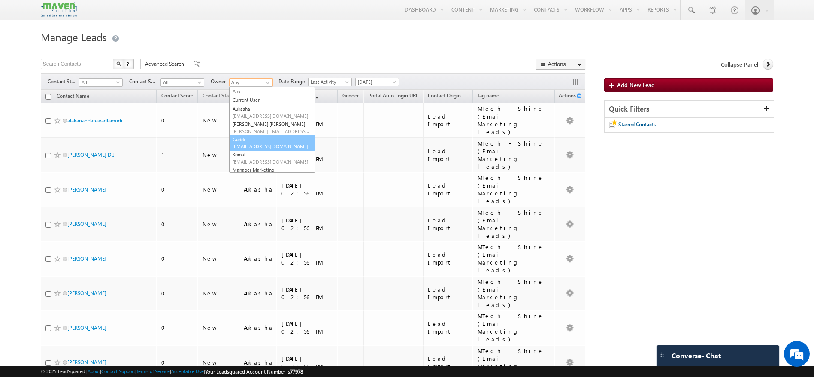
click at [263, 142] on link "Guddi lsq8@maven-silicon.com" at bounding box center [272, 143] width 86 height 16
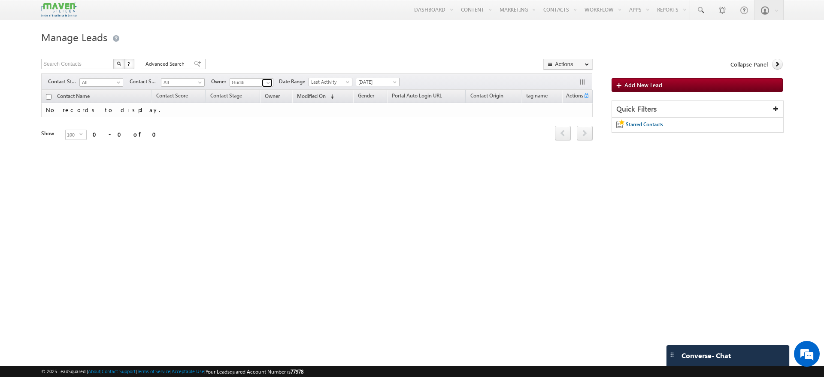
click at [268, 82] on span at bounding box center [268, 82] width 7 height 7
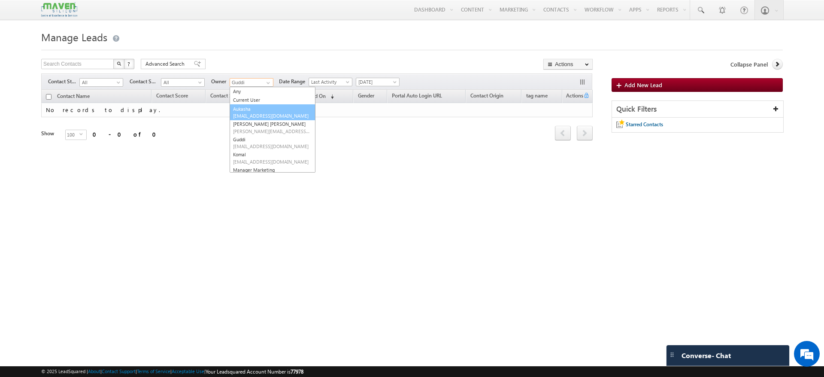
click at [262, 109] on link "Aukasha lsq5@maven-silicon.com" at bounding box center [273, 112] width 86 height 16
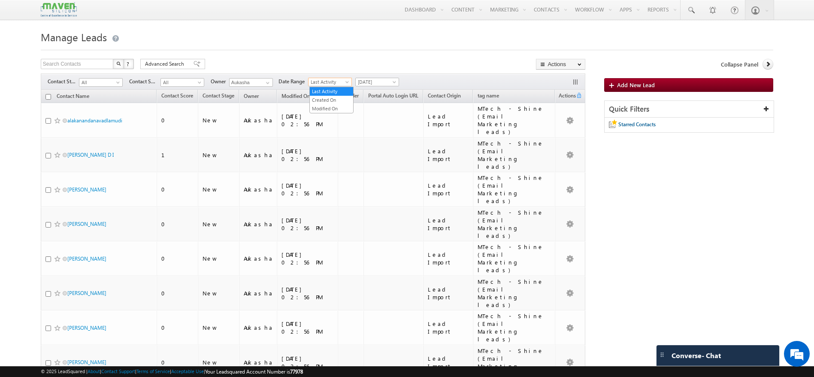
click at [346, 83] on span at bounding box center [348, 83] width 7 height 7
click at [330, 97] on link "Created On" at bounding box center [331, 100] width 43 height 8
click at [269, 84] on span at bounding box center [267, 82] width 7 height 7
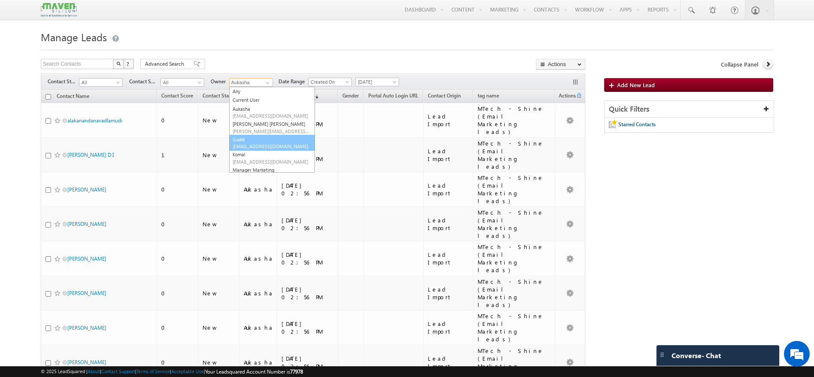
click at [256, 139] on link "Guddi lsq8@maven-silicon.com" at bounding box center [272, 143] width 86 height 16
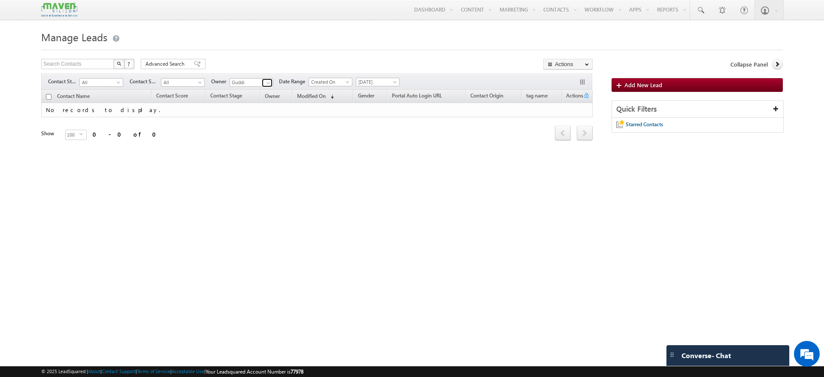
click at [270, 81] on span at bounding box center [268, 82] width 7 height 7
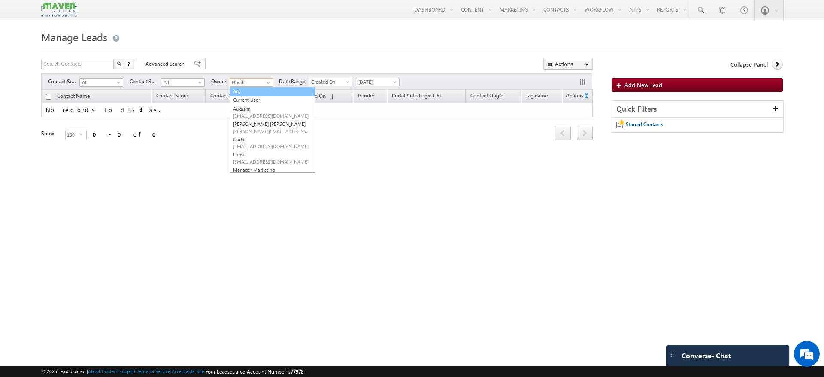
click at [251, 90] on link "Any" at bounding box center [273, 92] width 86 height 10
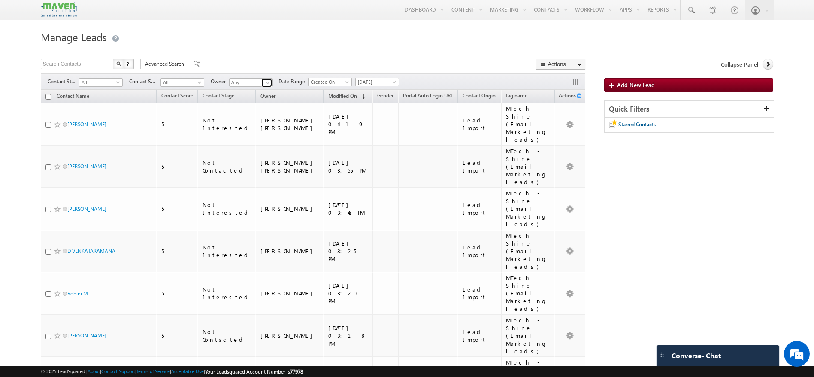
click at [267, 84] on span at bounding box center [267, 82] width 7 height 7
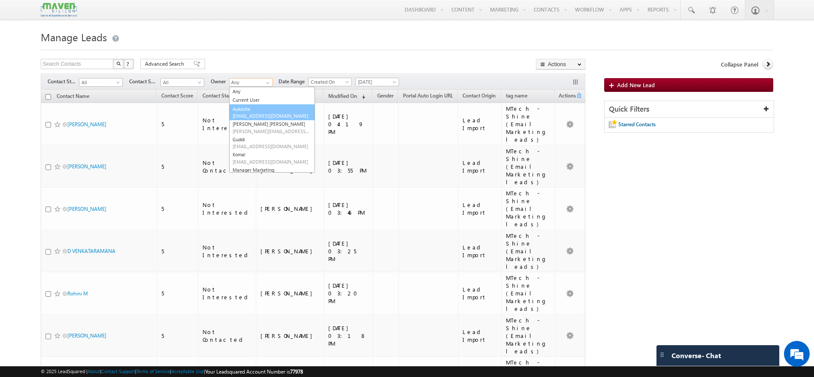
click at [263, 117] on span "lsq5@maven-silicon.com" at bounding box center [271, 115] width 77 height 6
type input "Aukasha"
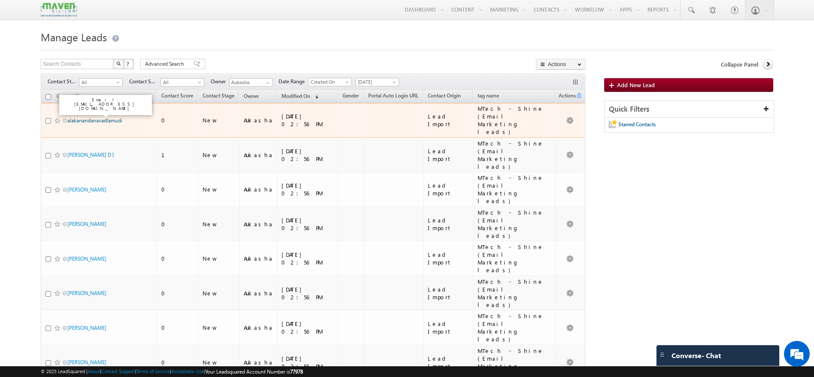
click at [114, 117] on link "alakanandanavadlamudi" at bounding box center [94, 120] width 55 height 6
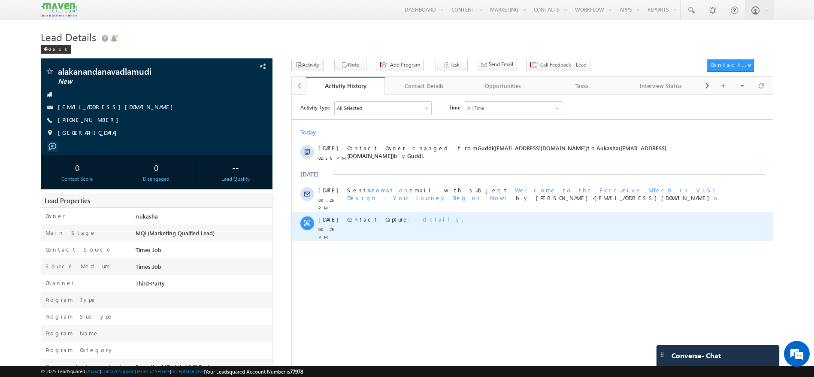
click at [422, 218] on span "details" at bounding box center [441, 218] width 39 height 7
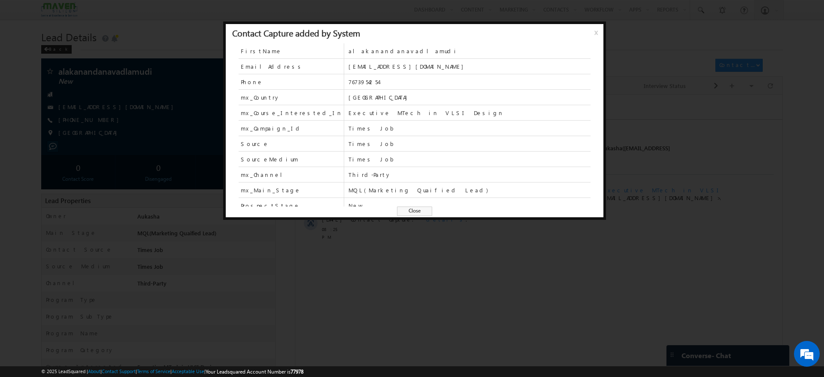
click at [594, 28] on span "x" at bounding box center [597, 35] width 7 height 15
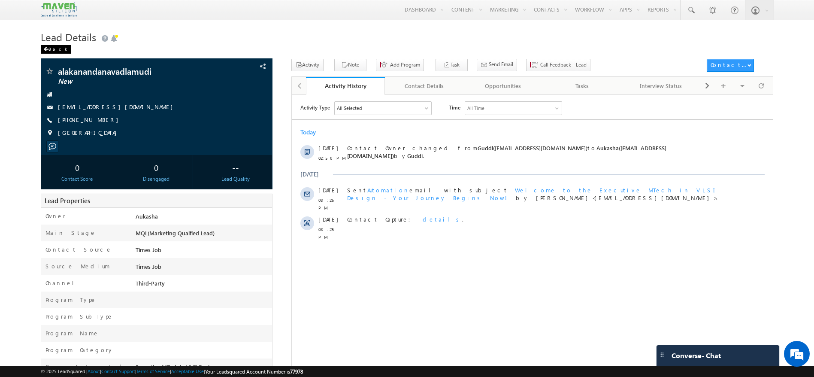
click at [58, 48] on div "Back" at bounding box center [56, 49] width 30 height 9
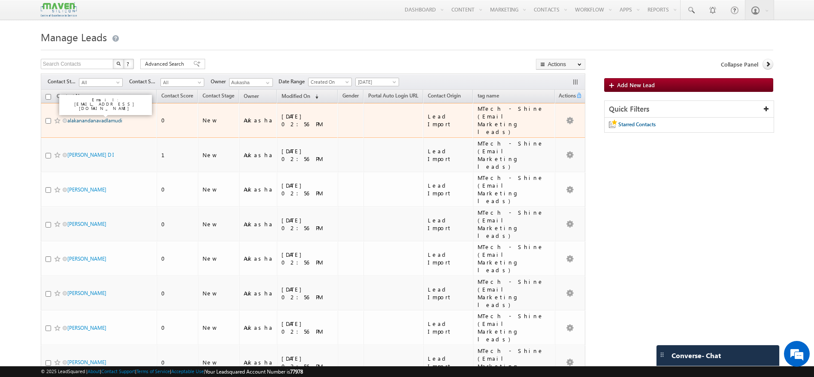
click at [113, 117] on link "alakanandanavadlamudi" at bounding box center [94, 120] width 55 height 6
